Goal: Communication & Community: Ask a question

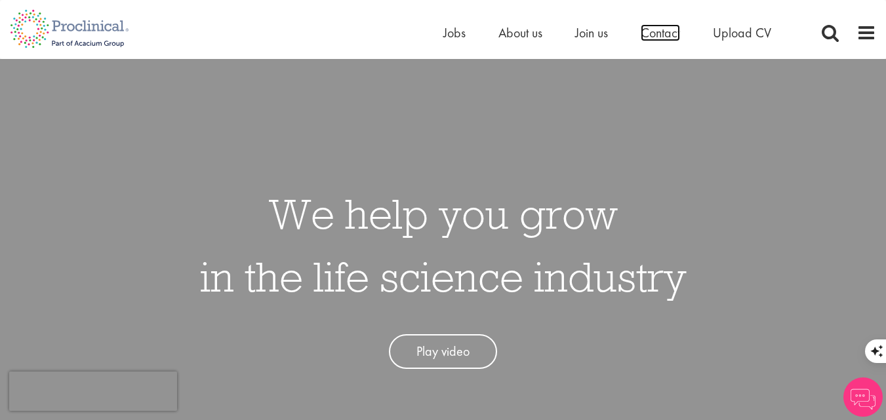
click at [670, 30] on span "Contact" at bounding box center [660, 32] width 39 height 17
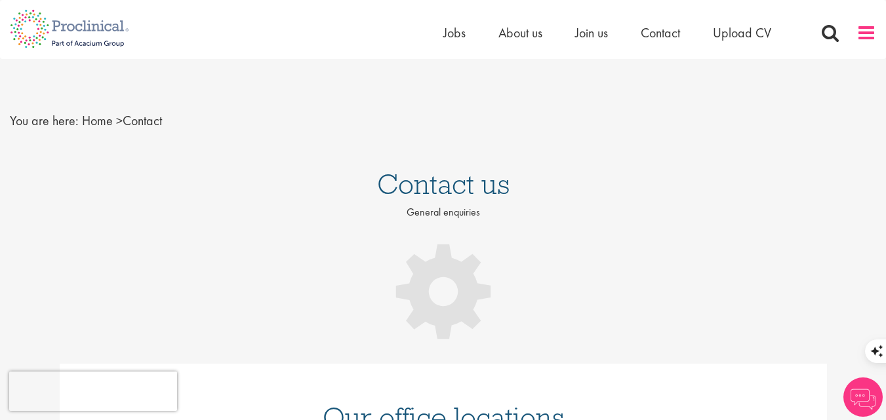
click at [869, 37] on span at bounding box center [867, 33] width 20 height 20
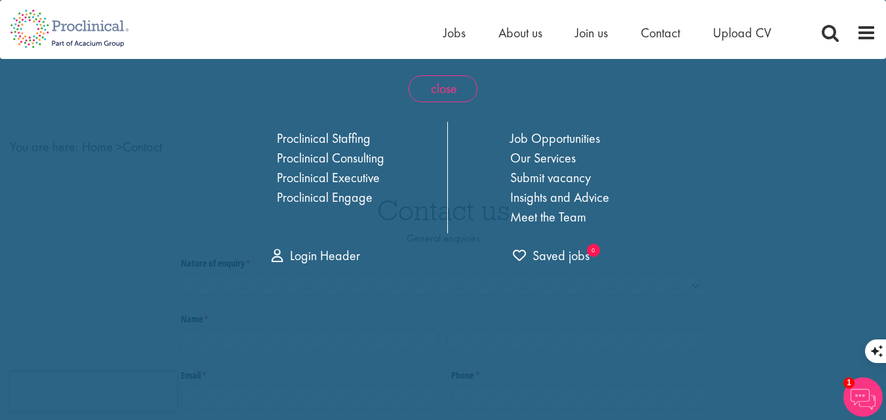
click at [443, 100] on span "close" at bounding box center [443, 88] width 69 height 27
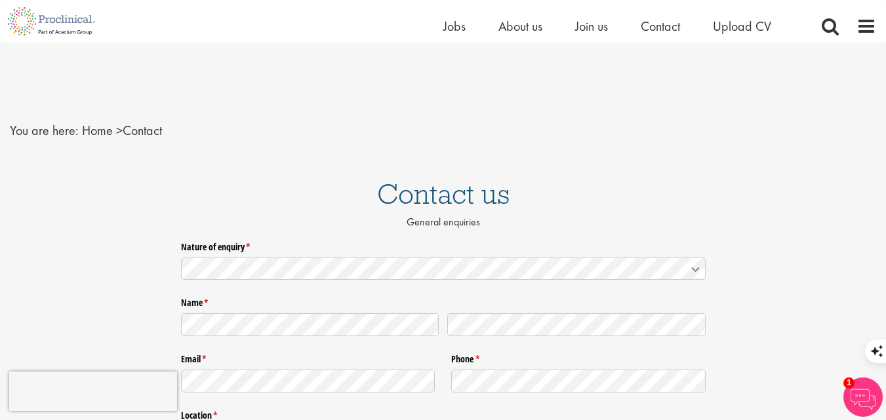
scroll to position [66, 0]
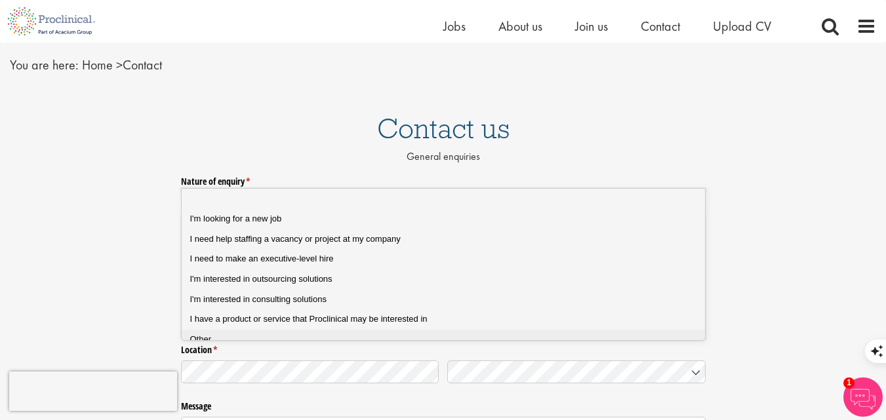
click at [223, 342] on div "Other" at bounding box center [448, 340] width 517 height 12
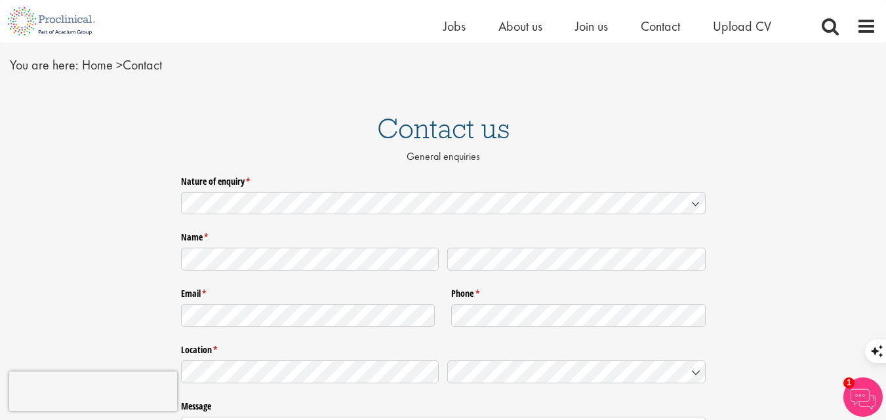
click at [216, 227] on legend "Name * (required)" at bounding box center [443, 235] width 525 height 17
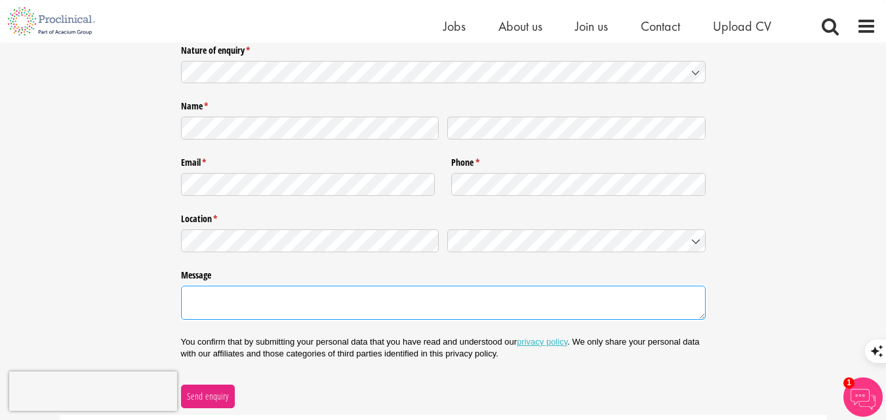
click at [273, 286] on textarea "Message" at bounding box center [443, 303] width 525 height 34
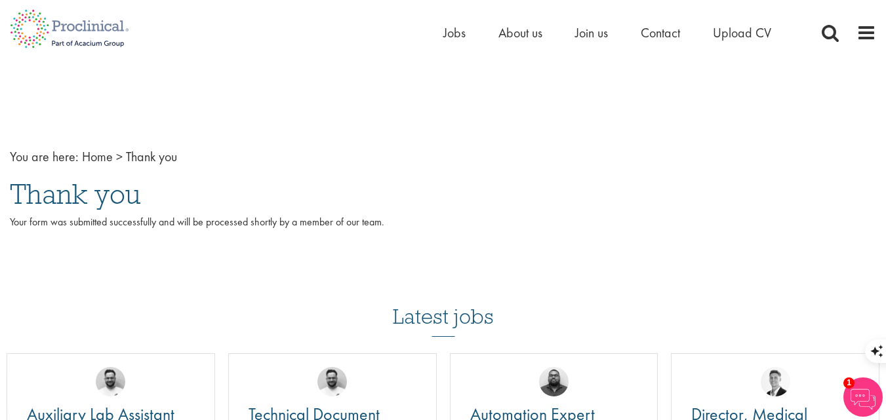
click at [0, 210] on div "You are here: Home > Thank you Thank you Your form was submitted successfully a…" at bounding box center [443, 195] width 886 height 155
